Goal: Find specific page/section: Find specific page/section

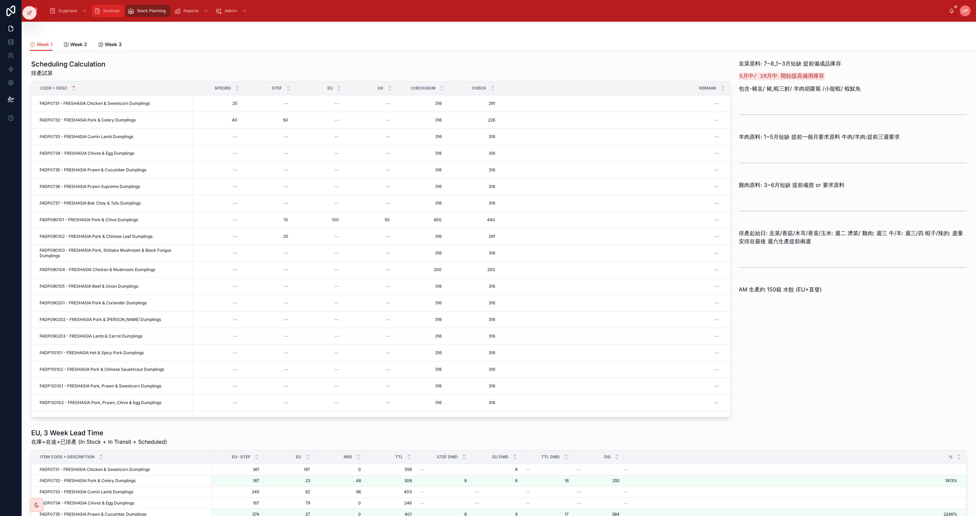
click at [114, 8] on span "Invoices" at bounding box center [111, 10] width 16 height 5
